Goal: Information Seeking & Learning: Learn about a topic

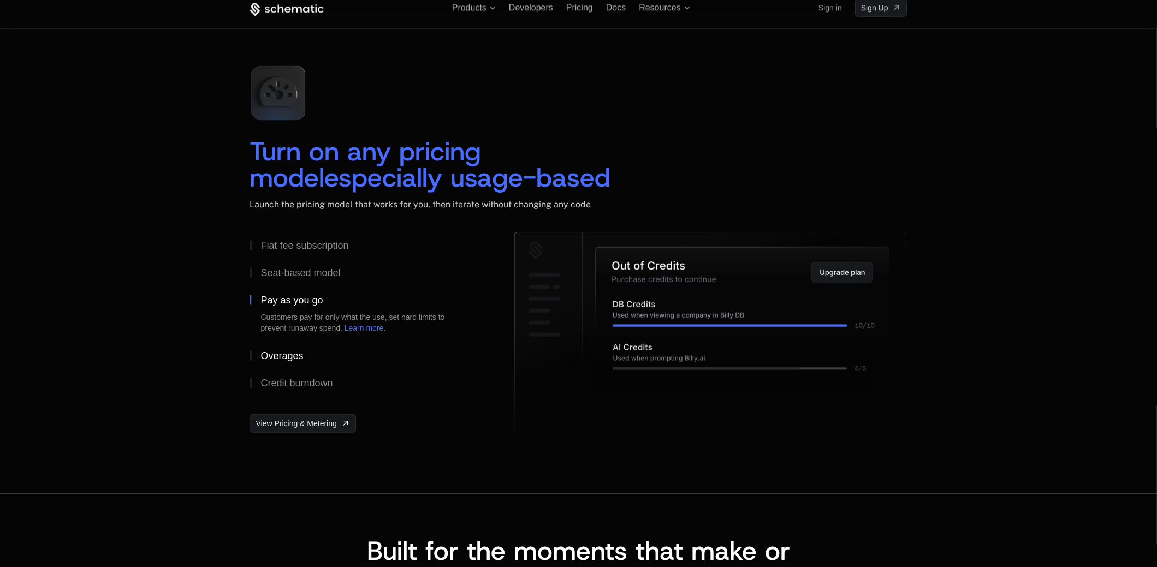
scroll to position [1528, 0]
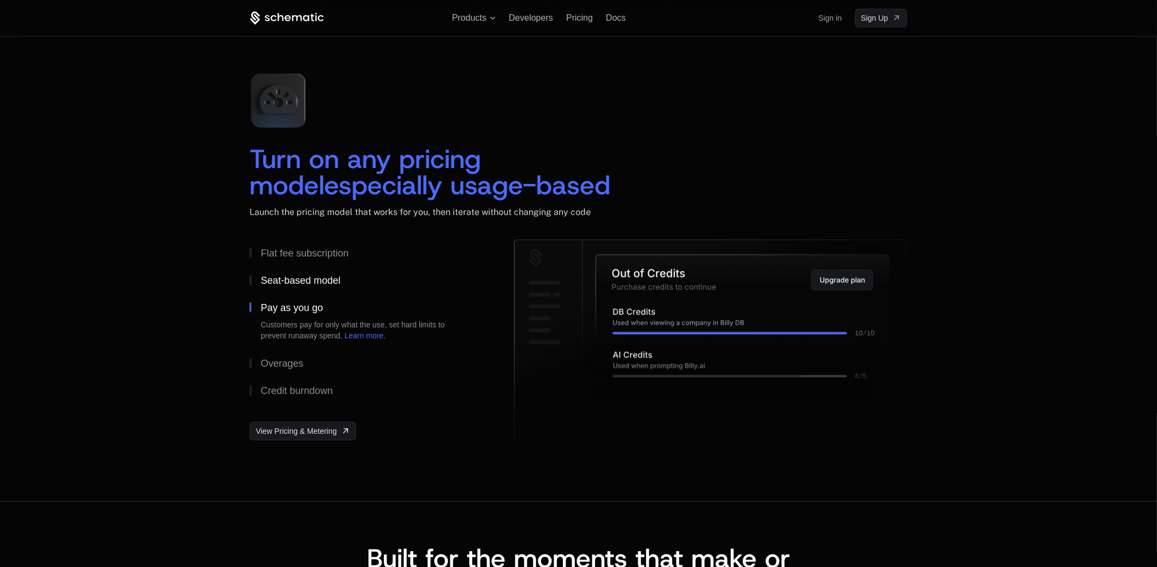
click at [288, 282] on div "Seat-based model" at bounding box center [300, 281] width 80 height 10
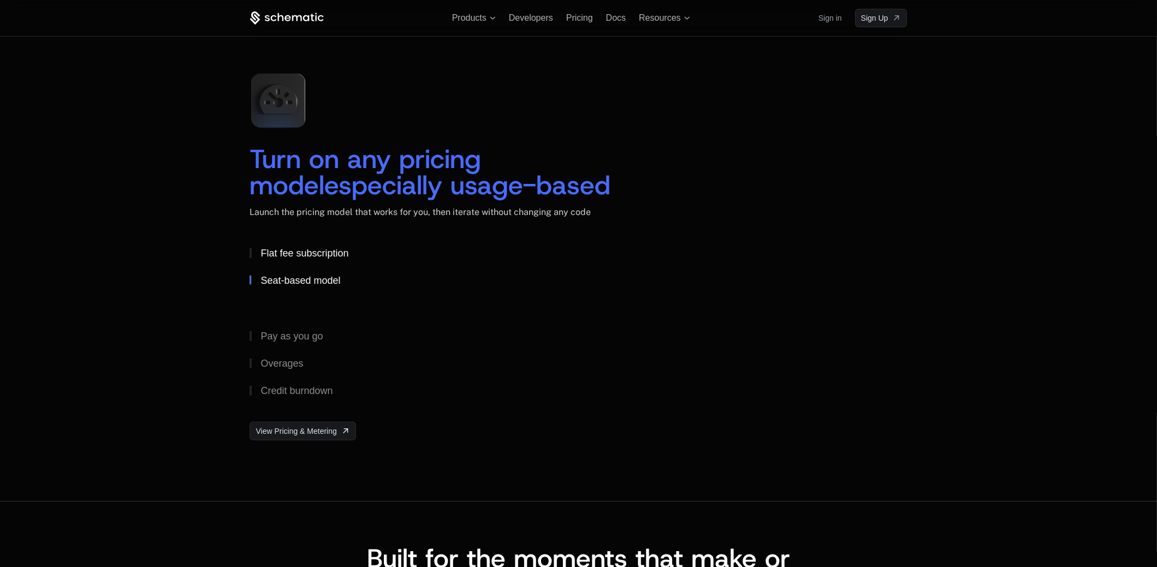
click at [295, 255] on div "Flat fee subscription" at bounding box center [304, 253] width 88 height 10
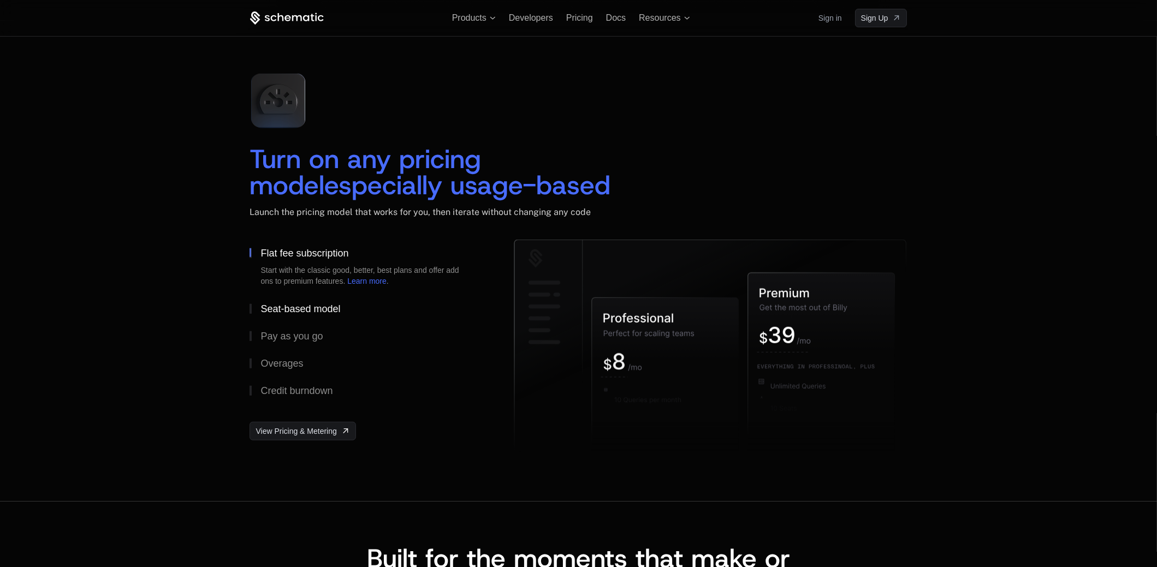
click at [297, 313] on div "Seat-based model" at bounding box center [300, 309] width 80 height 10
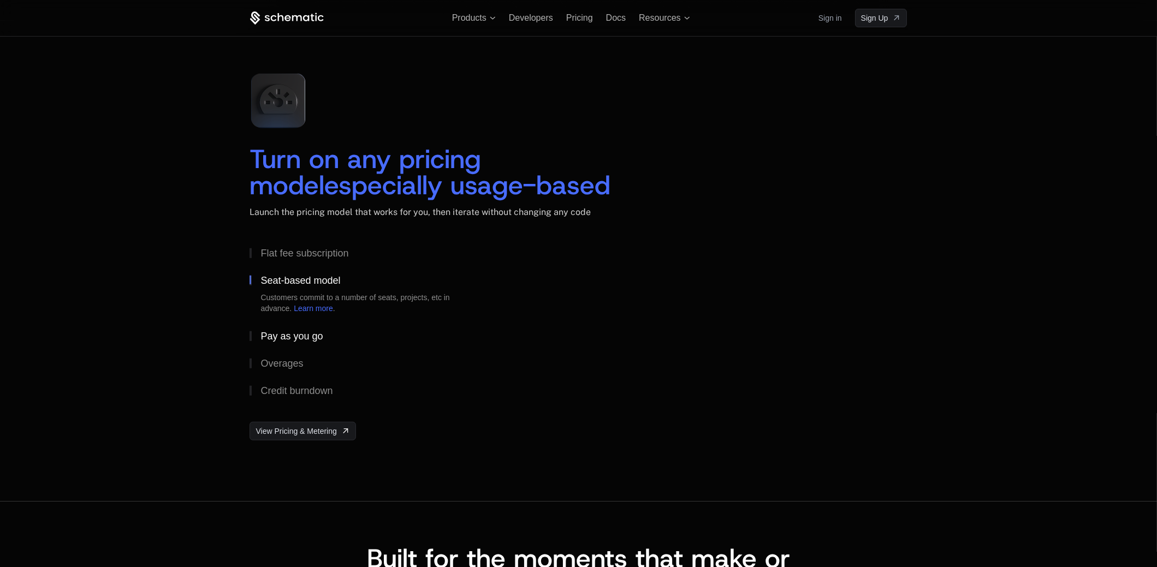
click at [297, 329] on button "Pay as you go" at bounding box center [363, 336] width 229 height 27
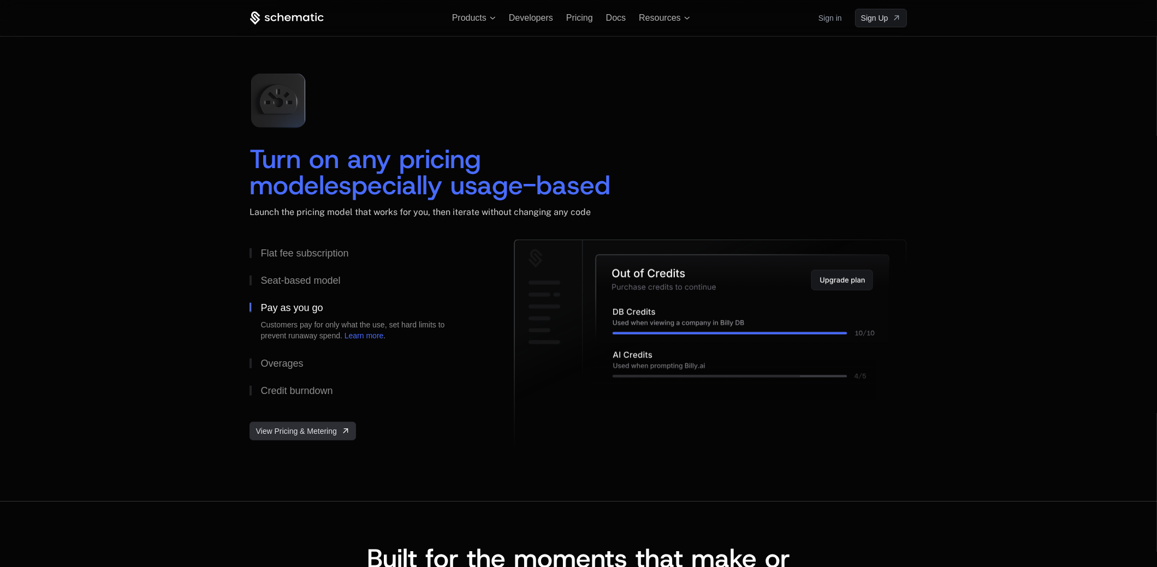
click at [307, 438] on link "View Pricing & Metering" at bounding box center [302, 431] width 106 height 19
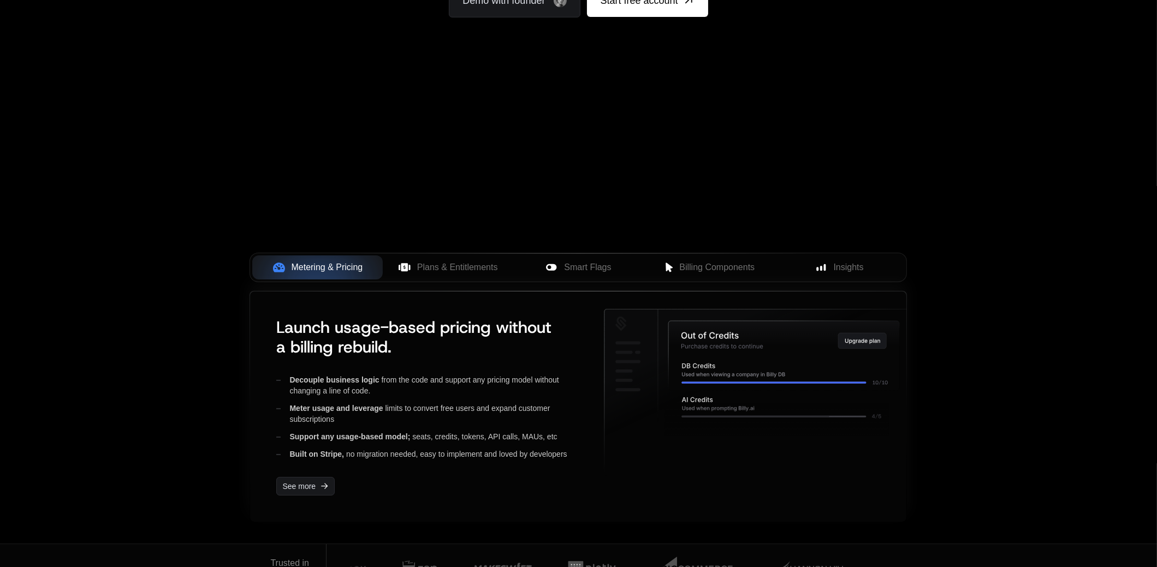
scroll to position [218, 0]
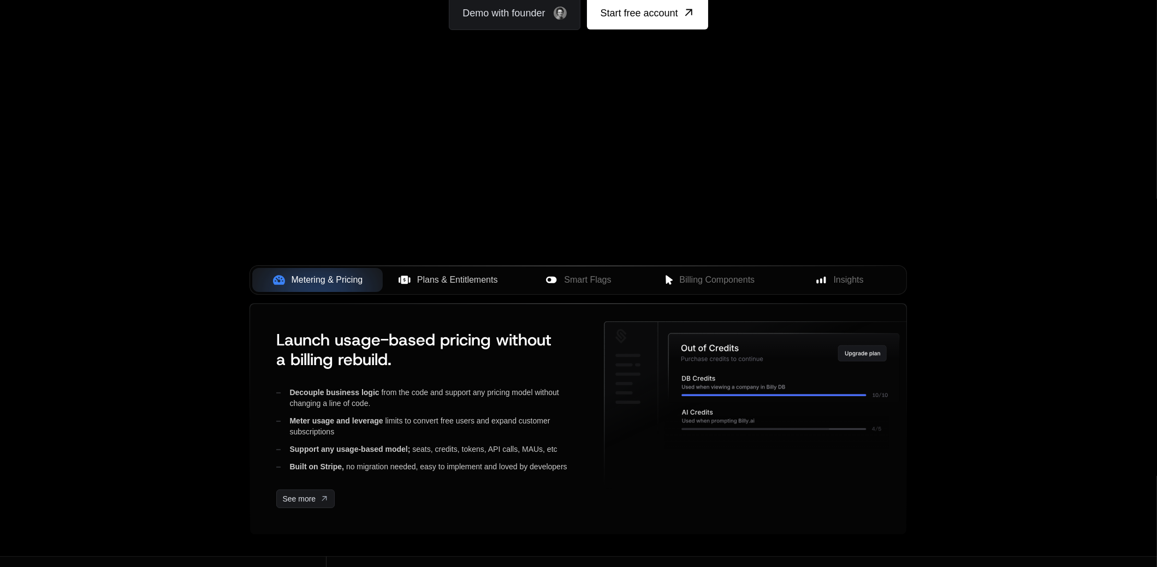
click at [486, 278] on span "Plans & Entitlements" at bounding box center [457, 279] width 81 height 13
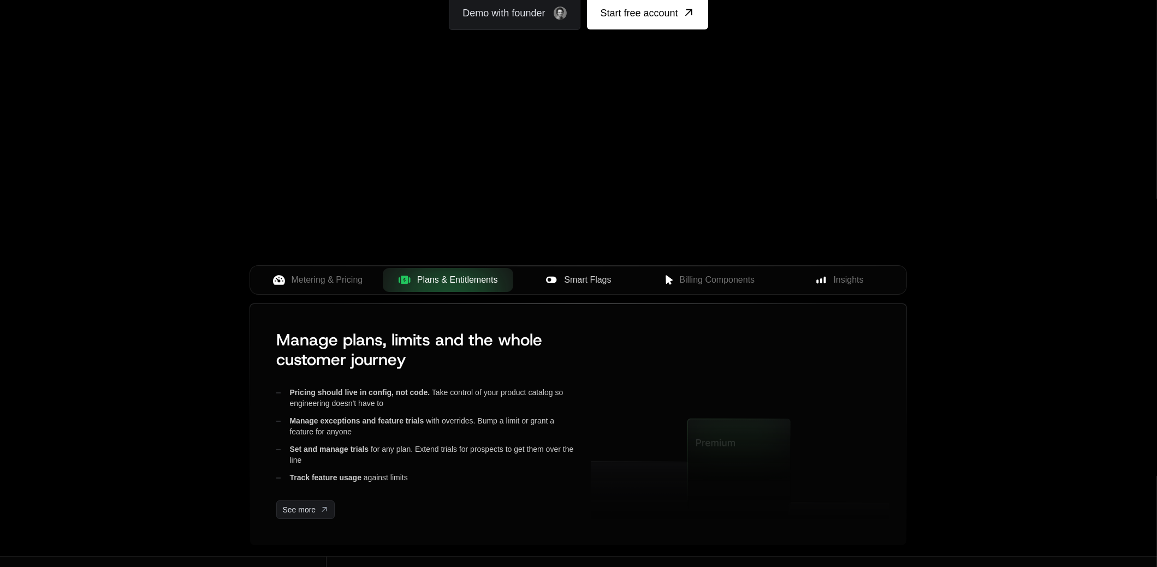
click at [575, 283] on span "Smart Flags" at bounding box center [587, 279] width 47 height 13
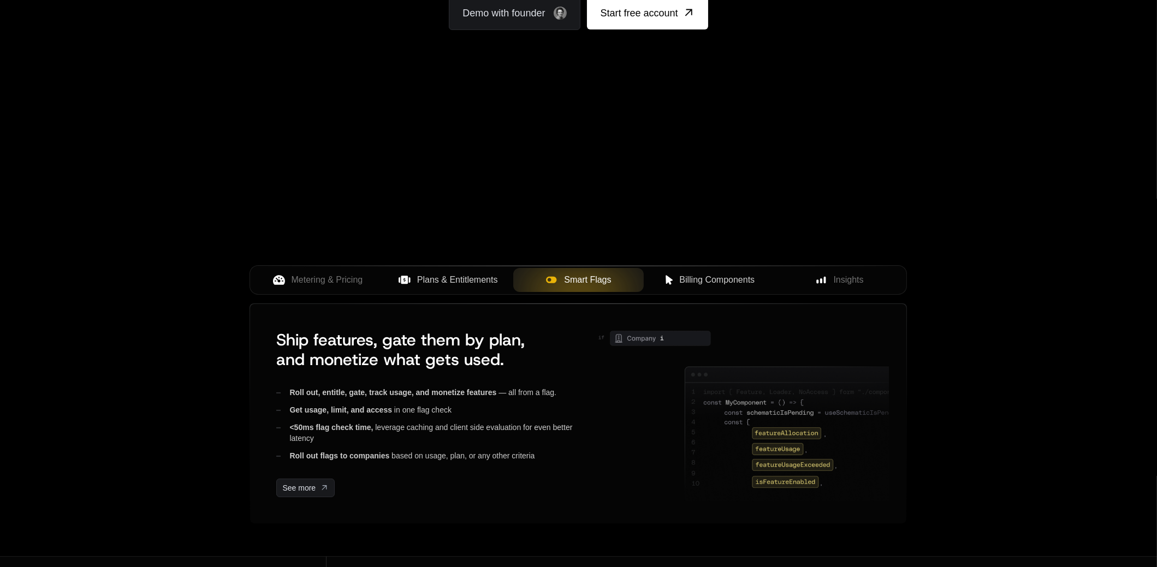
click at [707, 282] on span "Billing Components" at bounding box center [716, 279] width 75 height 13
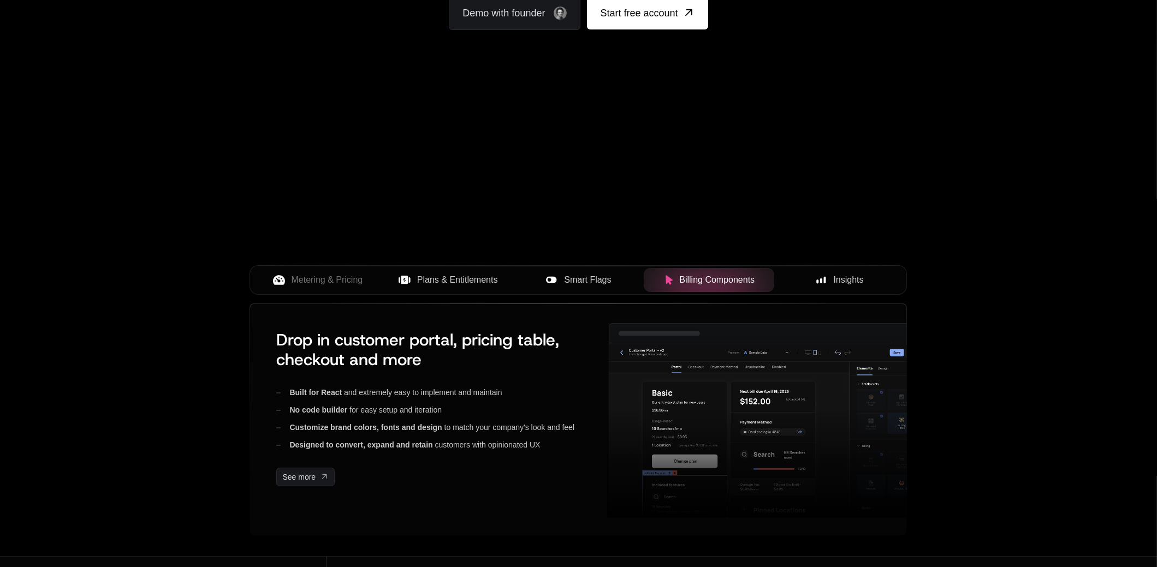
click at [861, 282] on span "Insights" at bounding box center [848, 279] width 30 height 13
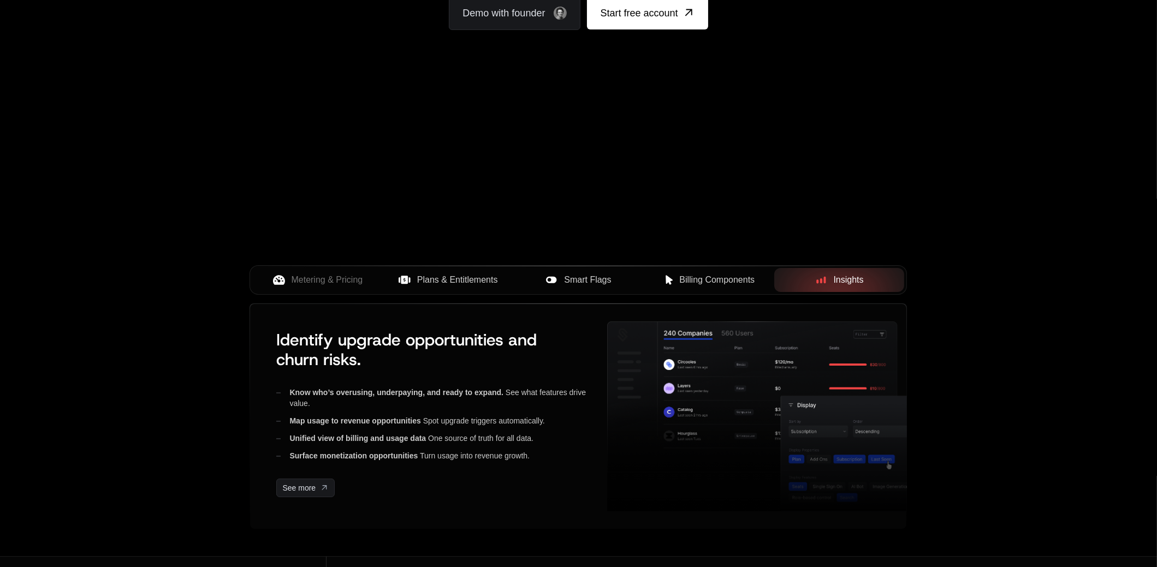
click at [706, 273] on span "Billing Components" at bounding box center [716, 279] width 75 height 13
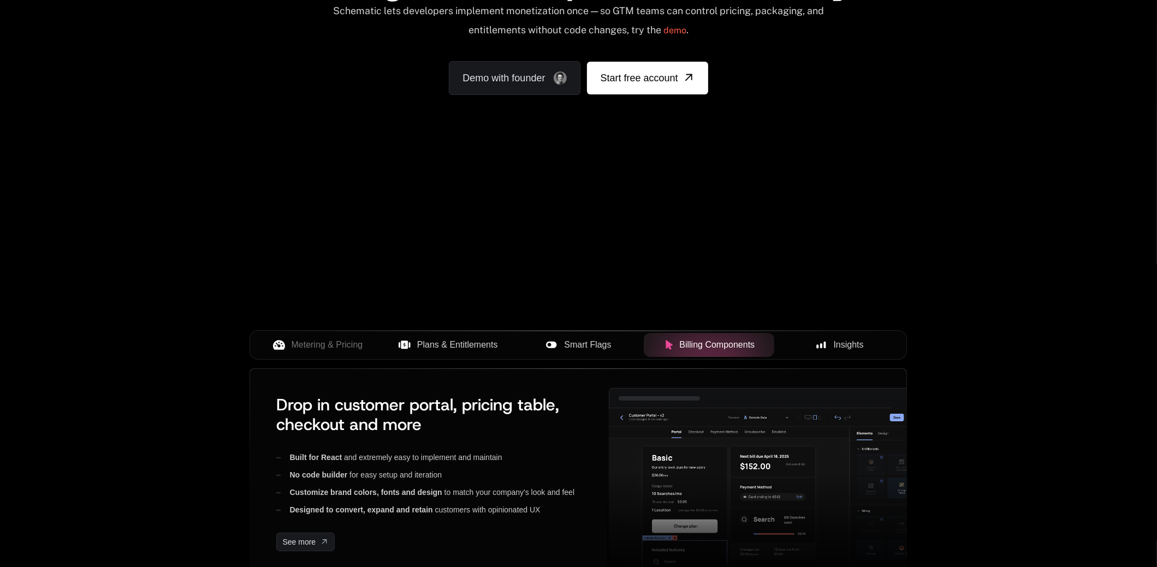
scroll to position [164, 0]
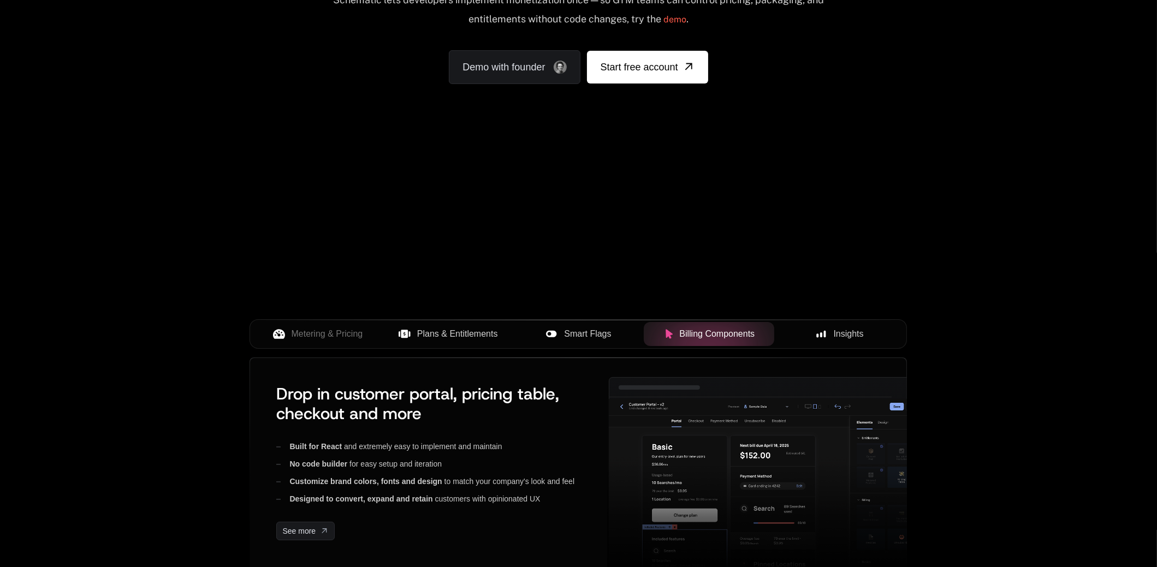
click at [540, 329] on div "Smart Flags" at bounding box center [578, 333] width 113 height 13
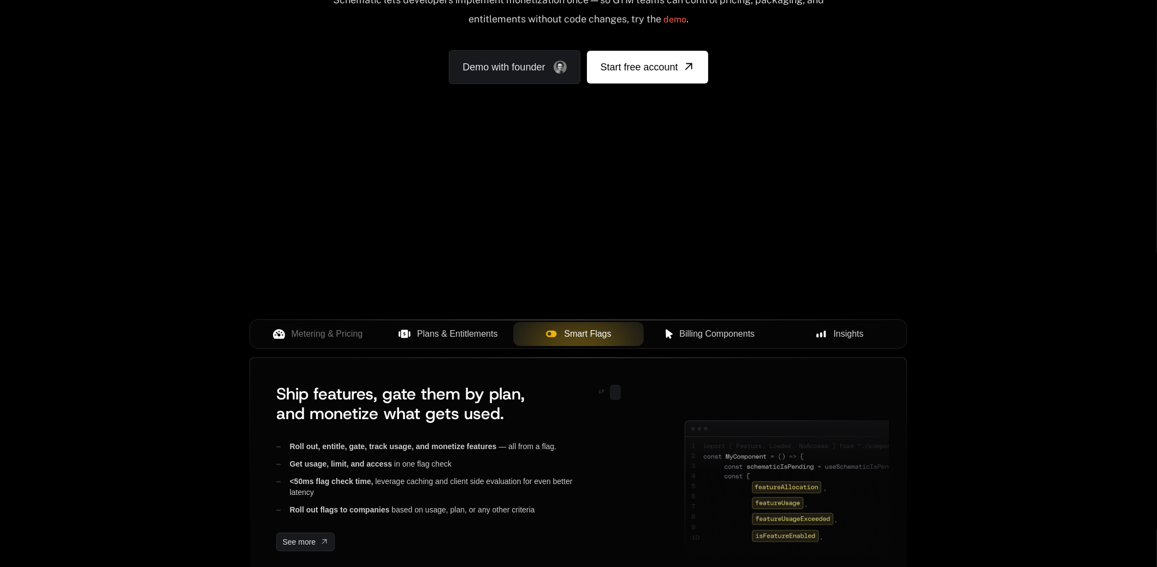
click at [476, 332] on span "Plans & Entitlements" at bounding box center [457, 333] width 81 height 13
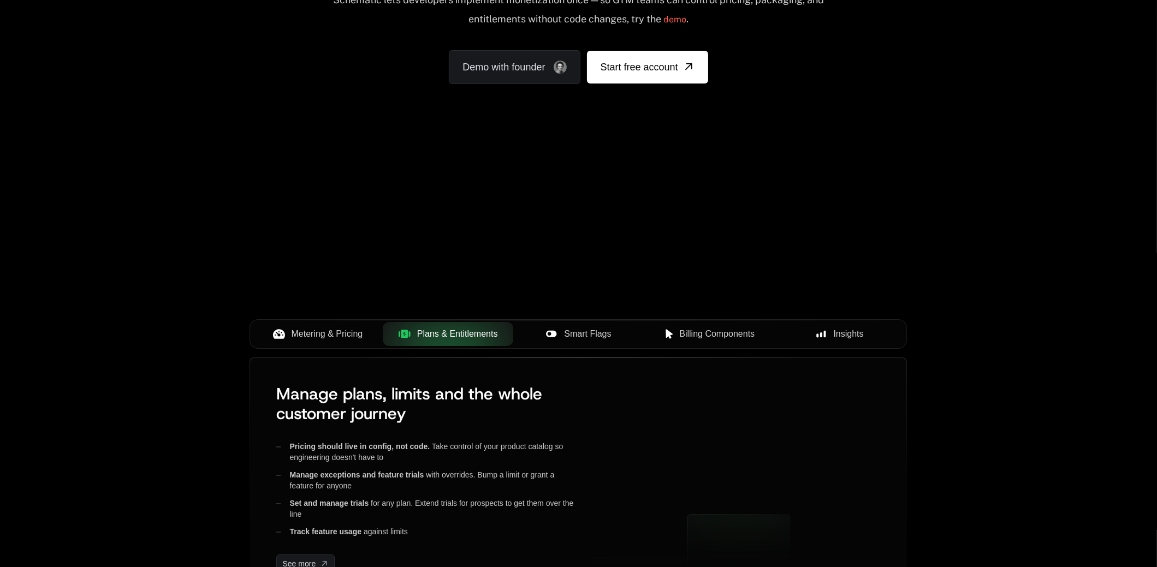
click at [338, 337] on span "Metering & Pricing" at bounding box center [326, 333] width 71 height 13
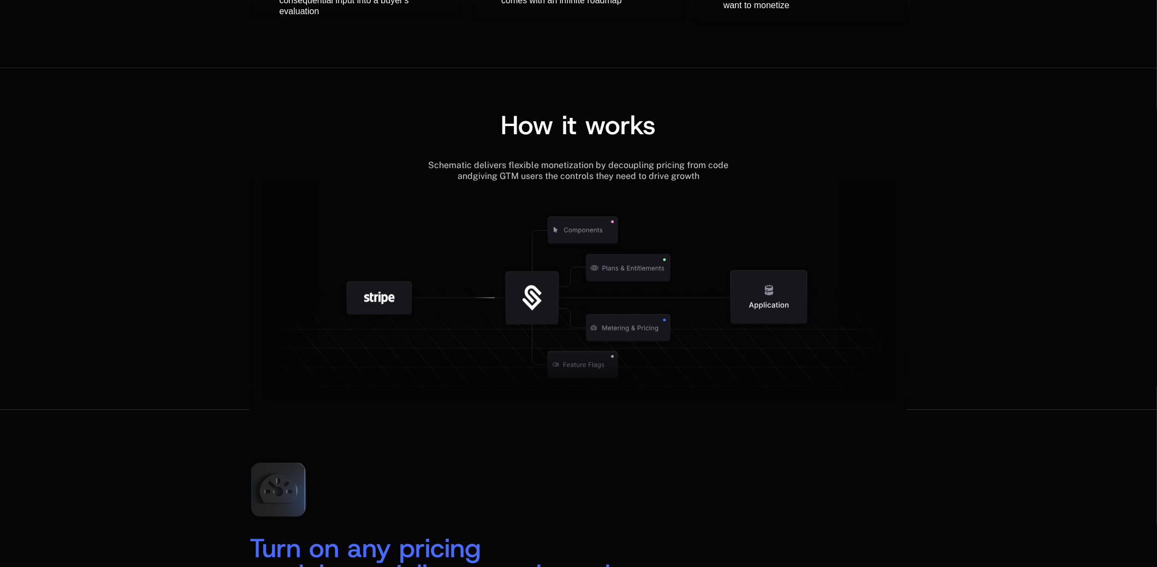
scroll to position [1146, 0]
